Goal: Information Seeking & Learning: Learn about a topic

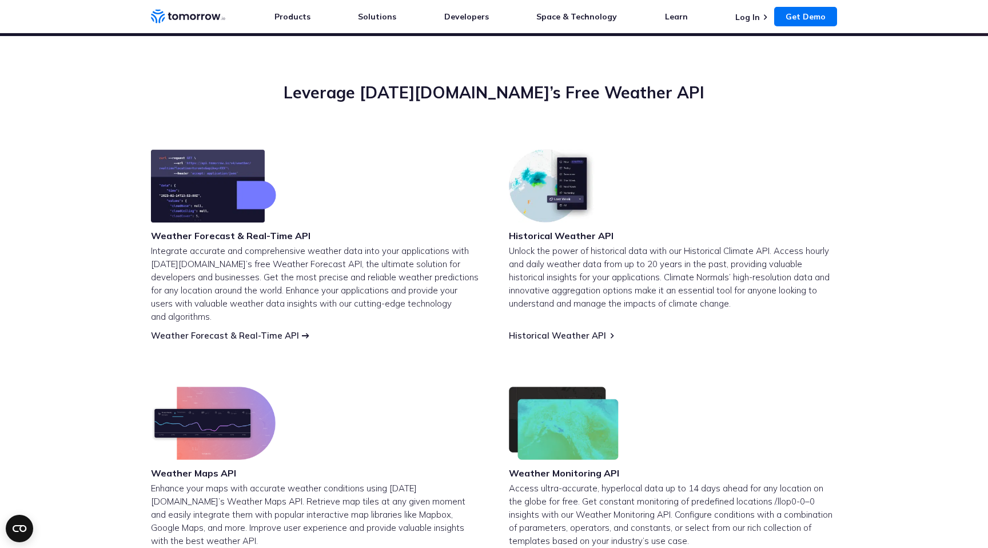
click at [220, 330] on link "Weather Forecast & Real-Time API" at bounding box center [225, 335] width 148 height 11
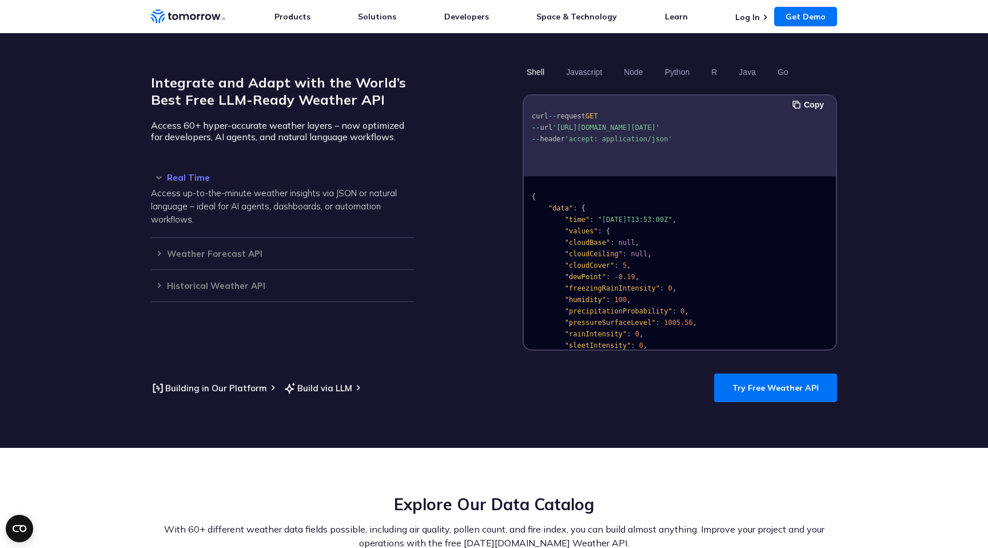
scroll to position [983, 0]
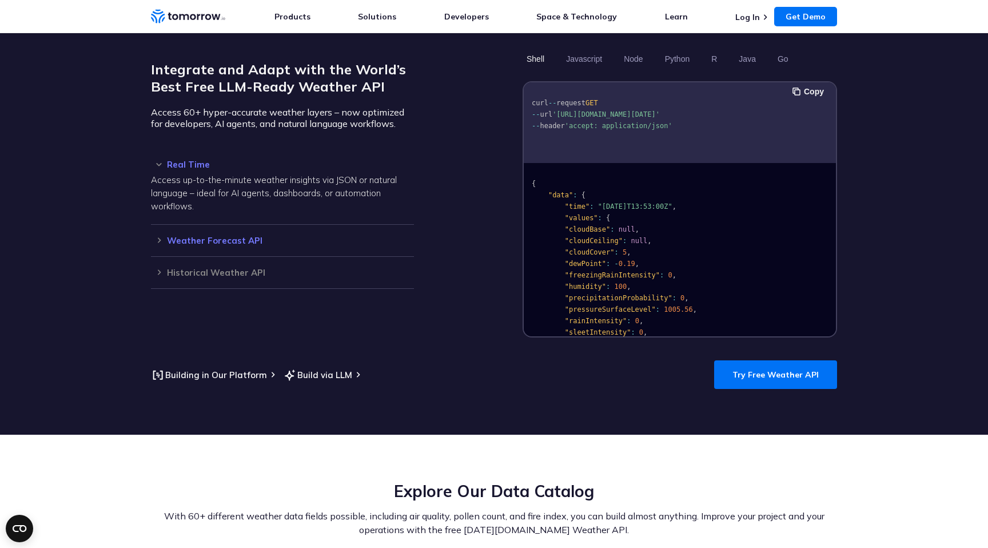
click at [237, 236] on h3 "Weather Forecast API" at bounding box center [282, 240] width 263 height 9
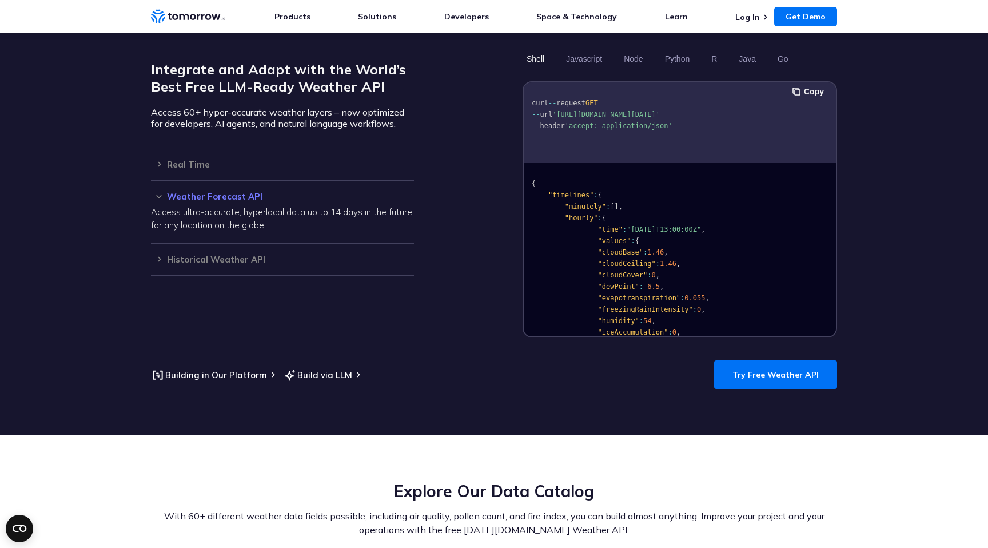
click at [216, 205] on p "Access ultra-accurate, hyperlocal data up to 14 days in the future for any loca…" at bounding box center [282, 218] width 263 height 26
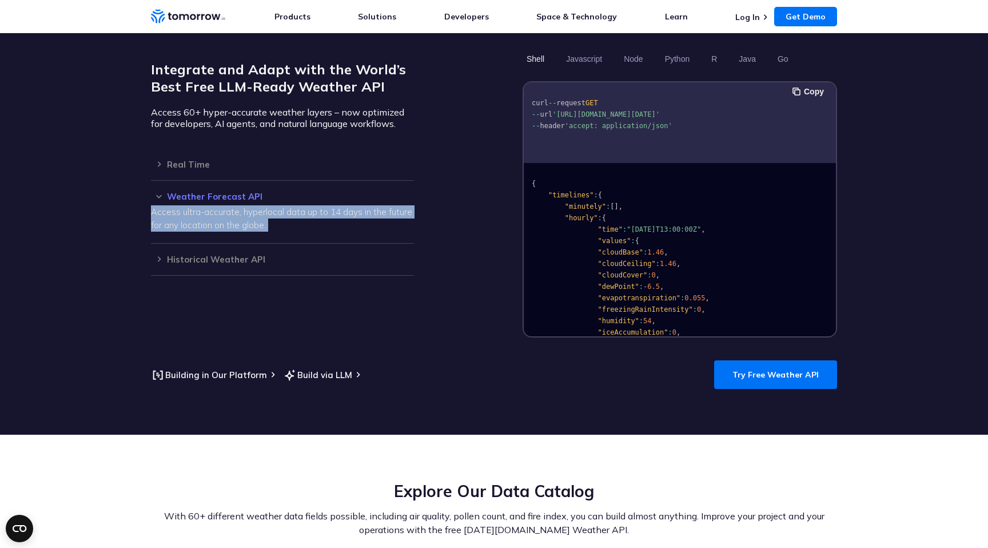
copy div "Access ultra-accurate, hyperlocal data up to 14 days in the future for any loca…"
